Goal: Information Seeking & Learning: Check status

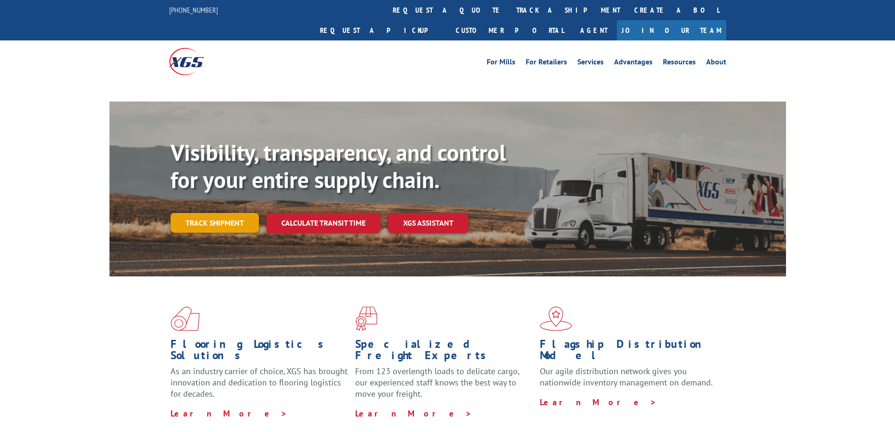
click at [229, 213] on link "Track shipment" at bounding box center [215, 223] width 88 height 20
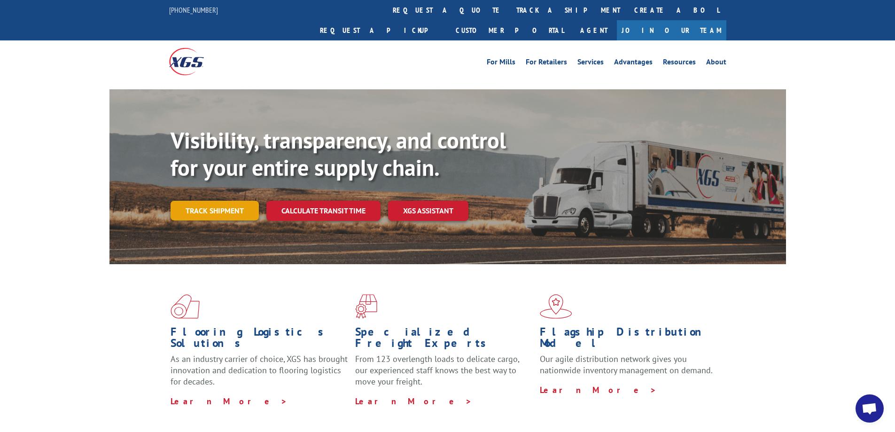
click at [220, 201] on link "Track shipment" at bounding box center [215, 211] width 88 height 20
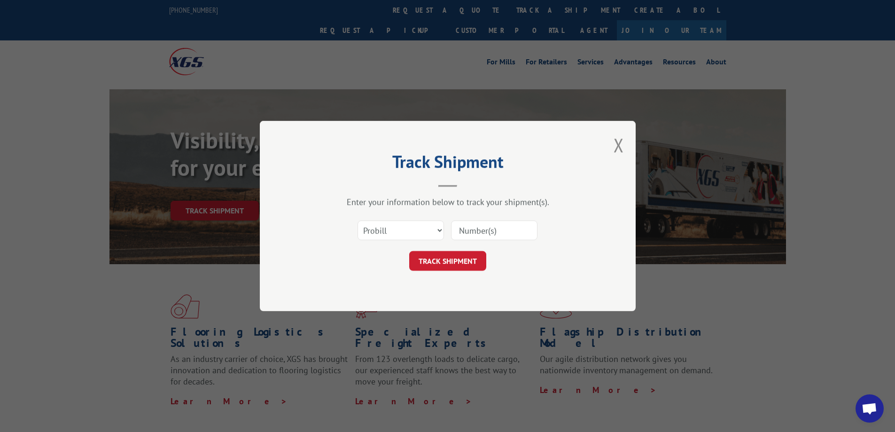
click at [481, 232] on input at bounding box center [494, 230] width 86 height 20
paste input "17501753"
type input "17501753"
click at [444, 261] on button "TRACK SHIPMENT" at bounding box center [447, 261] width 77 height 20
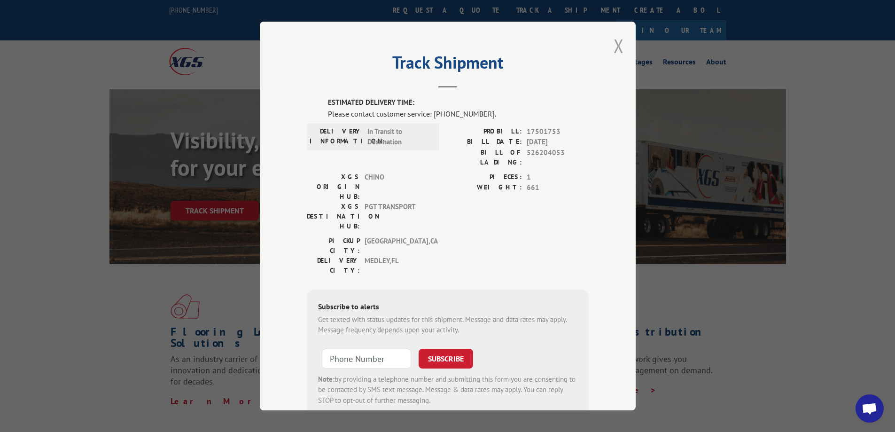
click at [614, 48] on button "Close modal" at bounding box center [619, 45] width 10 height 25
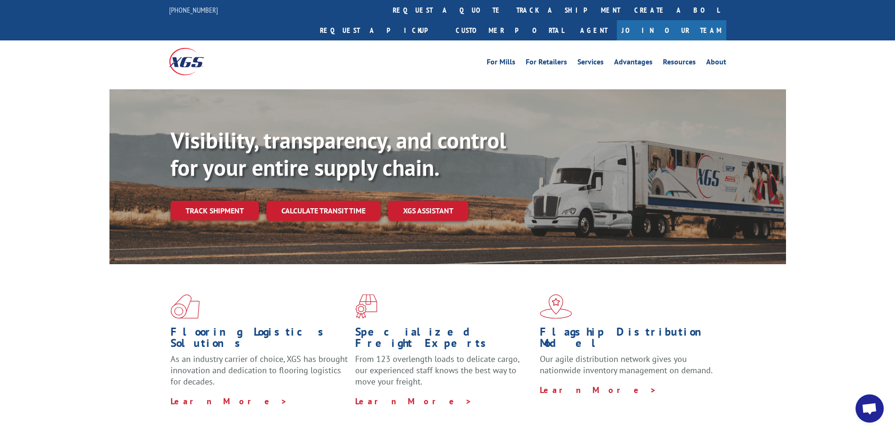
click at [74, 146] on div "Visibility, transparency, and control for your entire supply chain. Track shipm…" at bounding box center [447, 185] width 895 height 193
click at [233, 201] on link "Track shipment" at bounding box center [215, 211] width 88 height 20
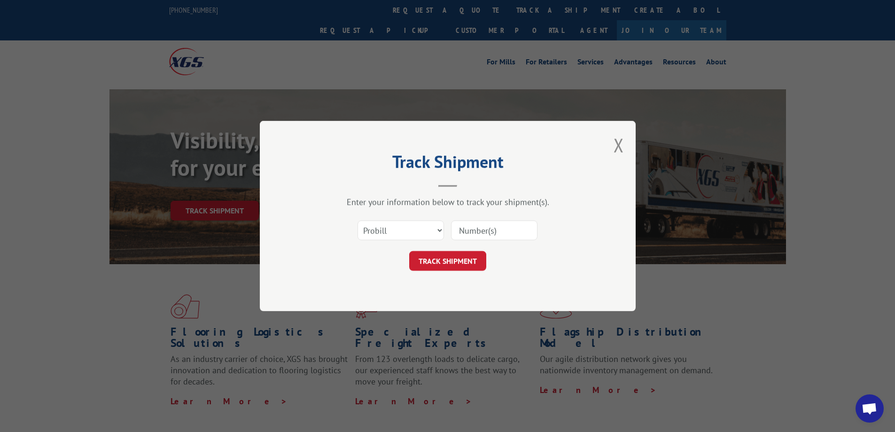
drag, startPoint x: 48, startPoint y: 289, endPoint x: 306, endPoint y: 261, distance: 259.4
click at [50, 288] on div "Track Shipment Enter your information below to track your shipment(s). Select c…" at bounding box center [447, 216] width 895 height 432
drag, startPoint x: 468, startPoint y: 226, endPoint x: 468, endPoint y: 232, distance: 5.2
click at [468, 226] on input at bounding box center [494, 230] width 86 height 20
paste input "17501753"
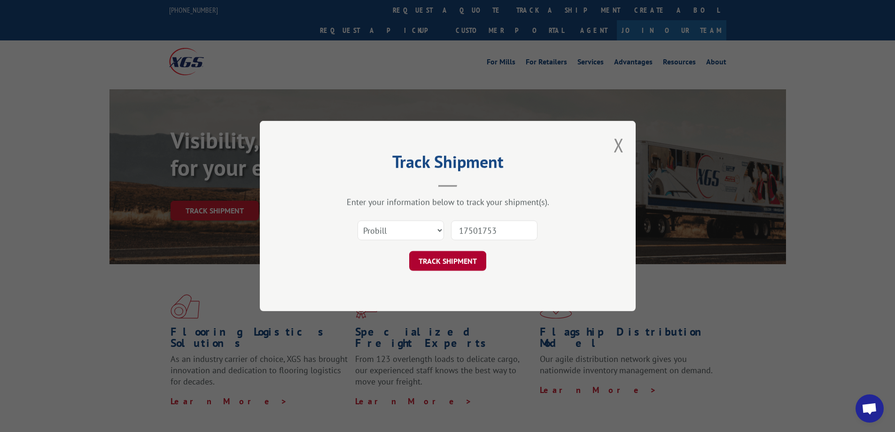
type input "17501753"
click at [441, 263] on button "TRACK SHIPMENT" at bounding box center [447, 261] width 77 height 20
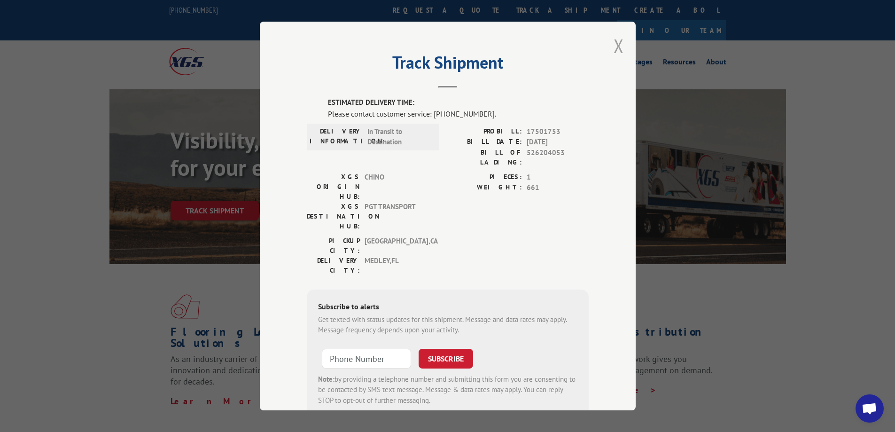
click at [614, 46] on button "Close modal" at bounding box center [619, 45] width 10 height 25
